Goal: Task Accomplishment & Management: Use online tool/utility

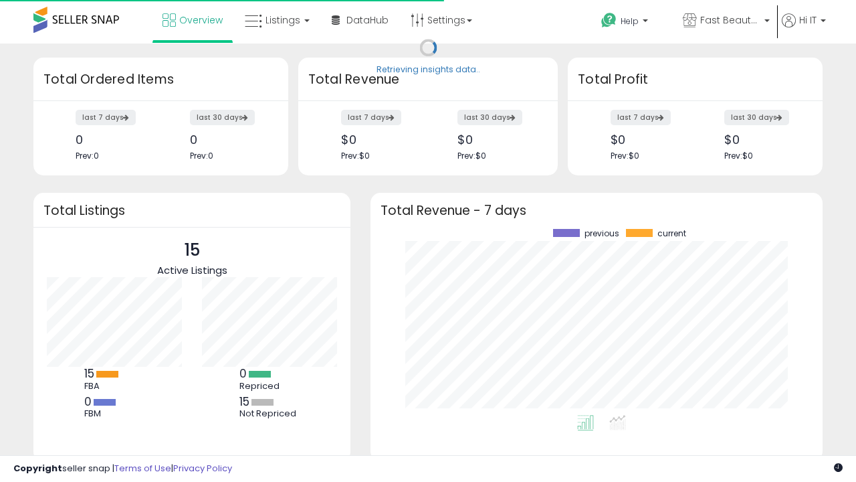
scroll to position [186, 425]
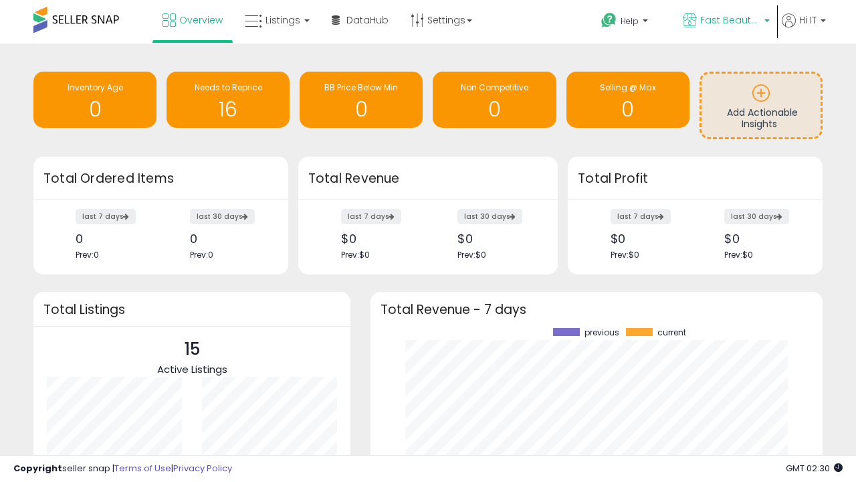
click at [725, 21] on span "Fast Beauty ([GEOGRAPHIC_DATA])" at bounding box center [730, 19] width 60 height 13
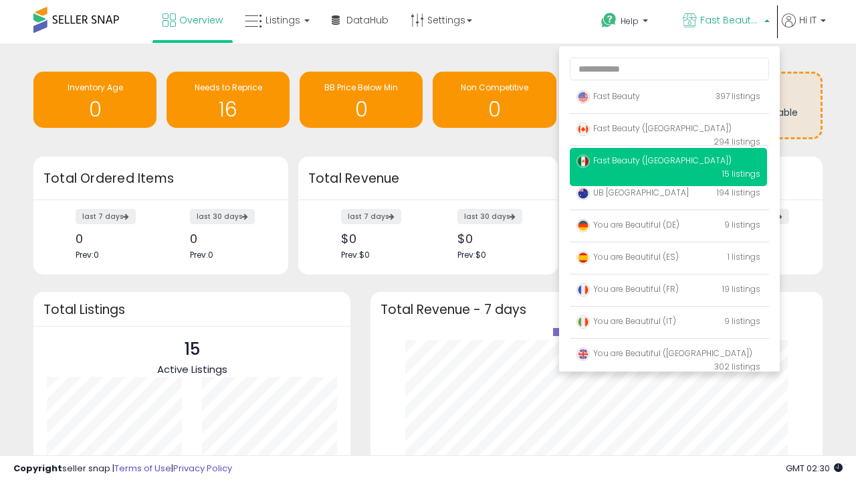
click at [668, 130] on span "Fast Beauty ([GEOGRAPHIC_DATA])" at bounding box center [654, 127] width 155 height 11
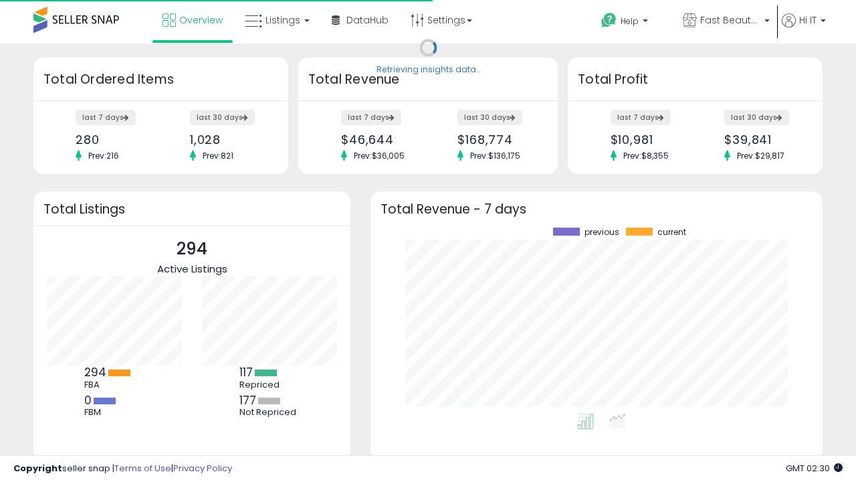
scroll to position [186, 425]
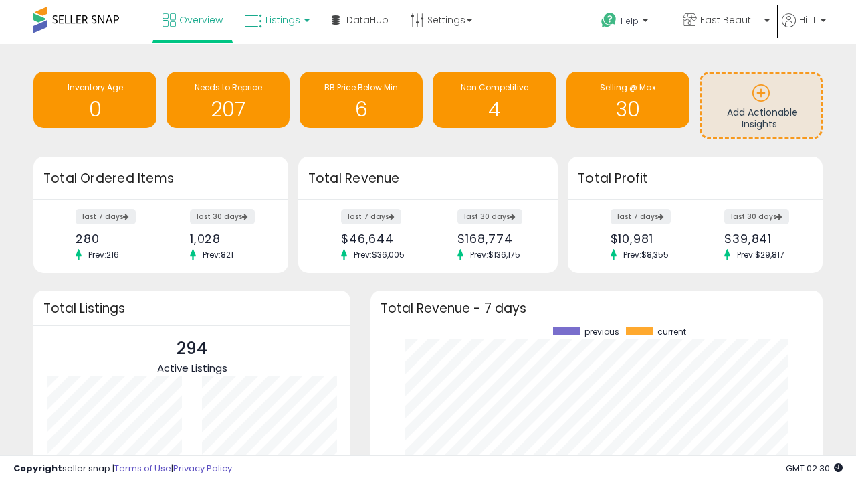
click at [276, 20] on span "Listings" at bounding box center [283, 19] width 35 height 13
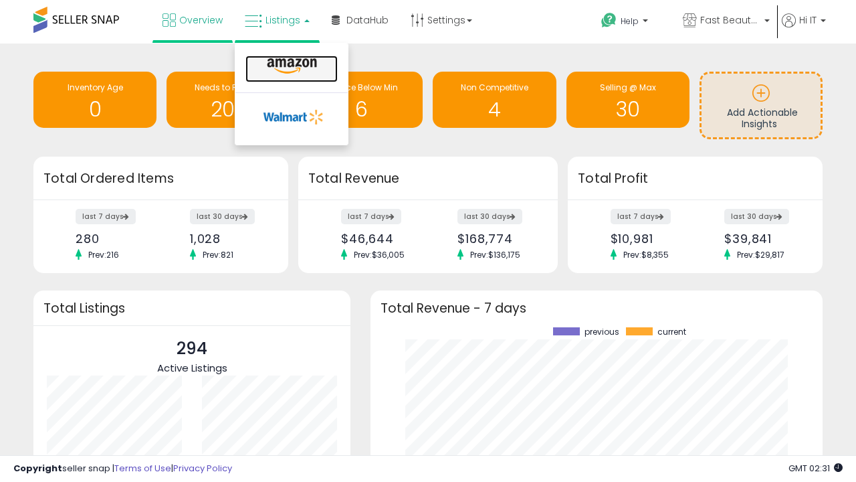
click at [290, 66] on icon at bounding box center [292, 66] width 58 height 17
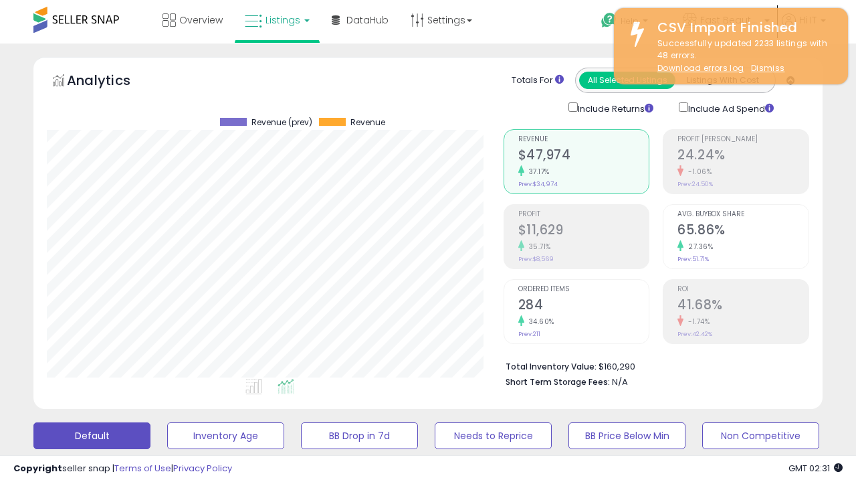
scroll to position [274, 456]
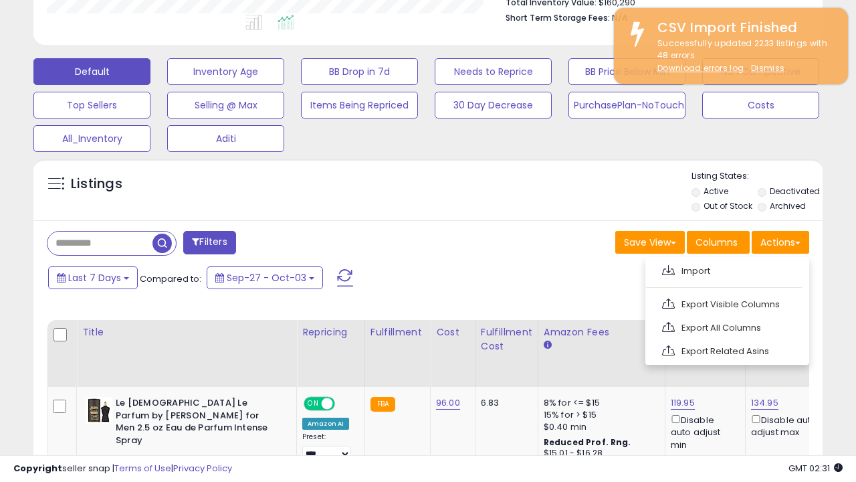
click at [668, 268] on span at bounding box center [668, 270] width 13 height 10
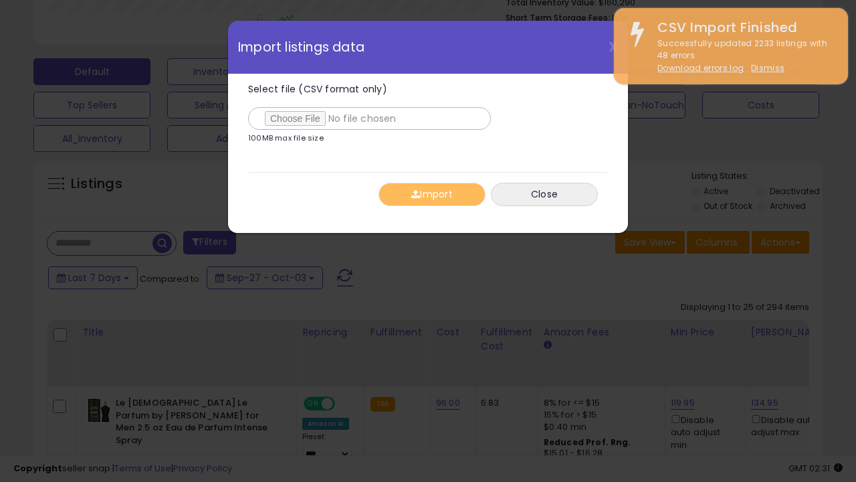
type input "**********"
click at [431, 194] on button "Import" at bounding box center [432, 194] width 107 height 23
